Goal: Task Accomplishment & Management: Manage account settings

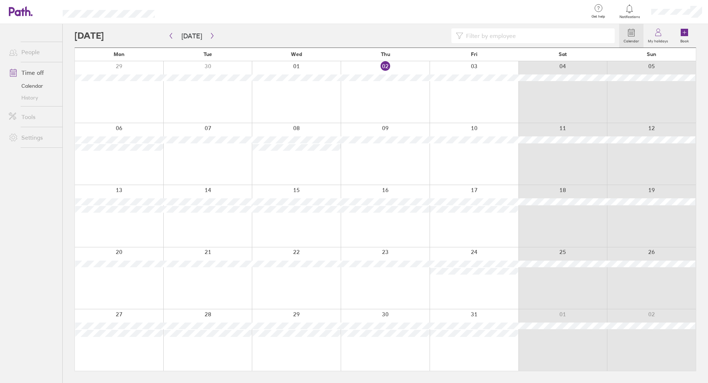
click at [392, 89] on div at bounding box center [385, 92] width 89 height 62
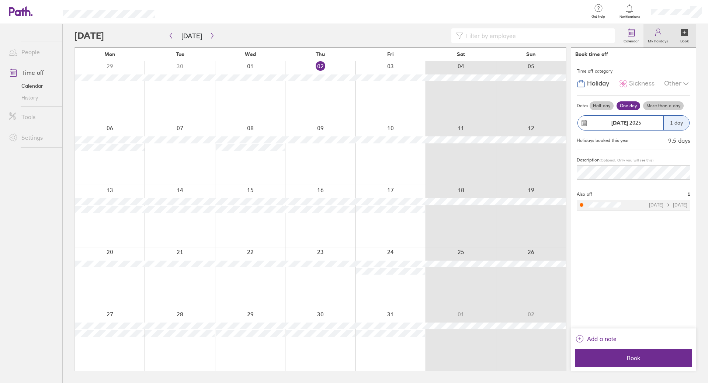
click at [668, 35] on link "My holidays" at bounding box center [658, 36] width 29 height 24
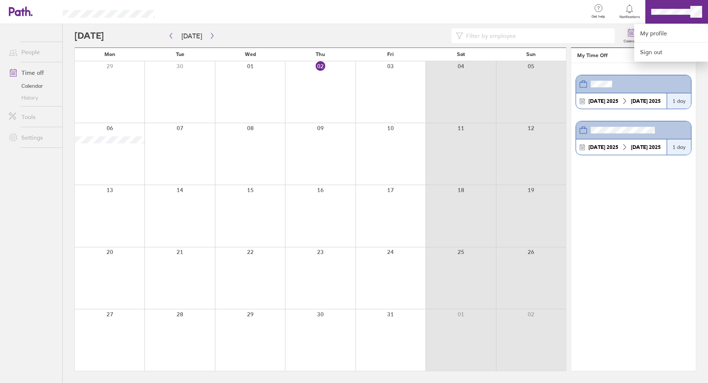
click at [22, 68] on div at bounding box center [354, 191] width 708 height 383
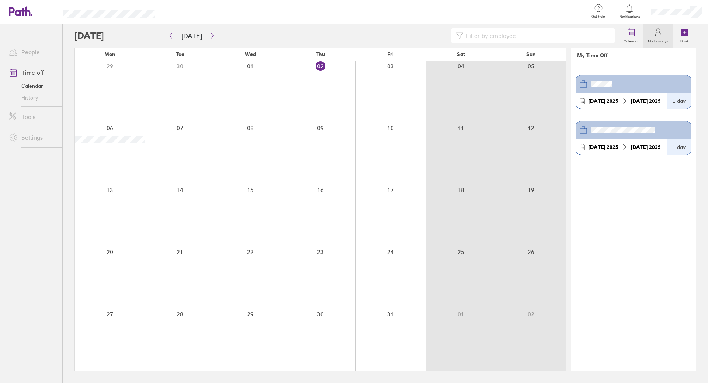
click at [21, 72] on link "Time off" at bounding box center [32, 72] width 59 height 15
